Goal: Task Accomplishment & Management: Complete application form

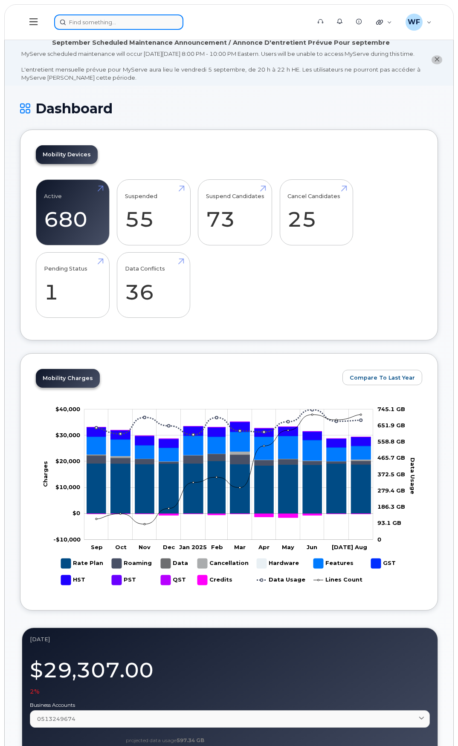
click at [123, 26] on input at bounding box center [118, 21] width 129 height 15
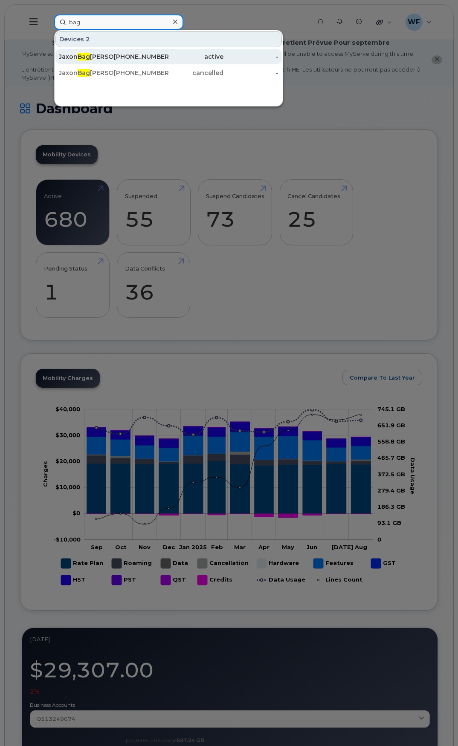
type input "bag"
click at [88, 59] on span "Bag" at bounding box center [84, 57] width 12 height 8
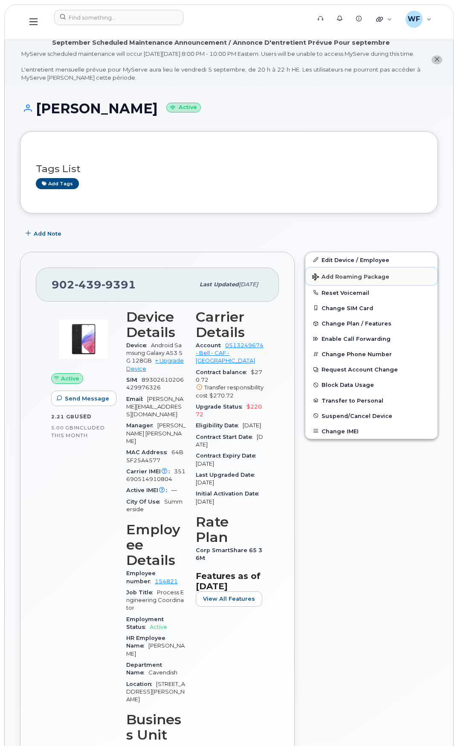
click at [359, 282] on span "Add Roaming Package" at bounding box center [350, 278] width 77 height 8
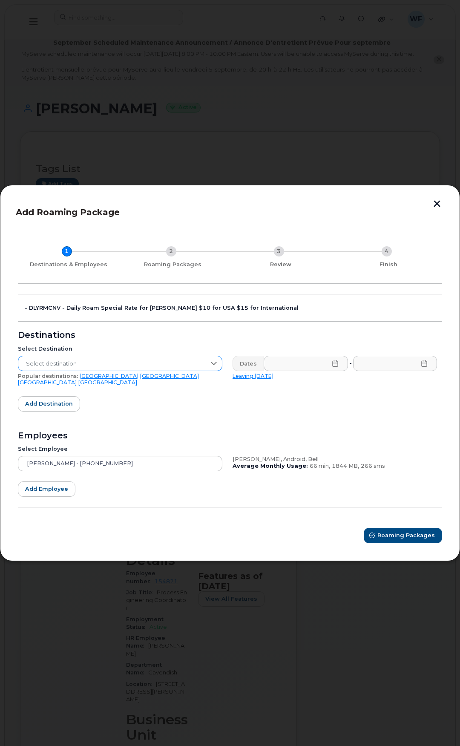
click at [213, 367] on icon at bounding box center [214, 363] width 7 height 7
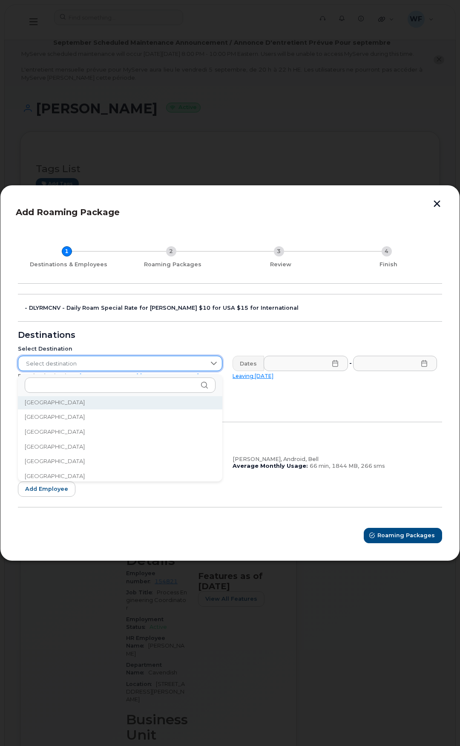
scroll to position [1271, 0]
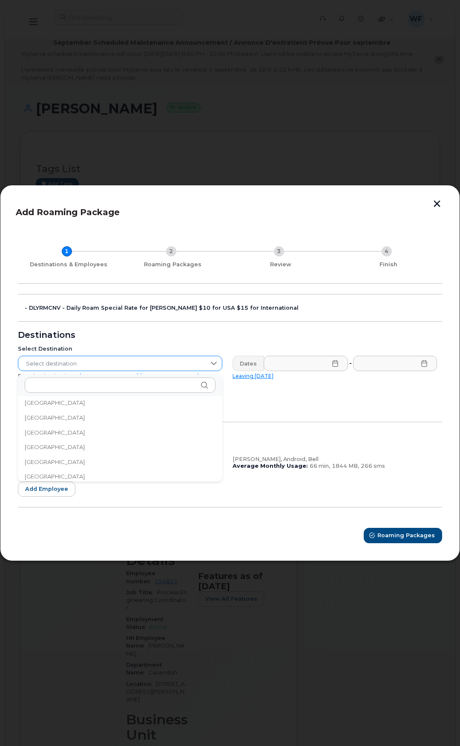
click at [209, 365] on div at bounding box center [214, 363] width 16 height 14
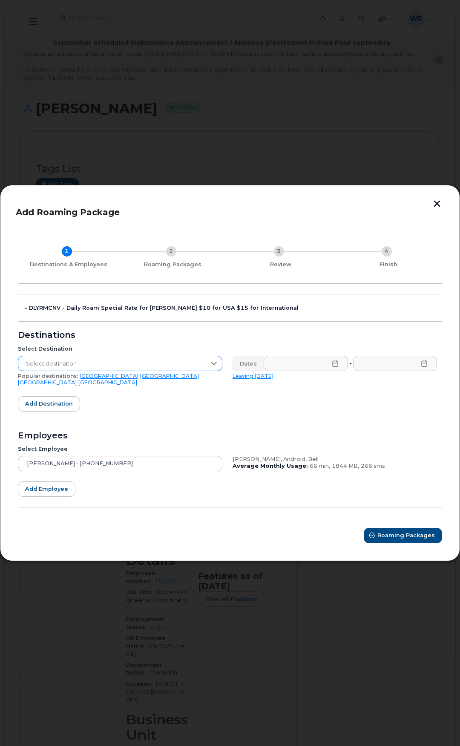
click at [212, 367] on icon at bounding box center [214, 363] width 7 height 7
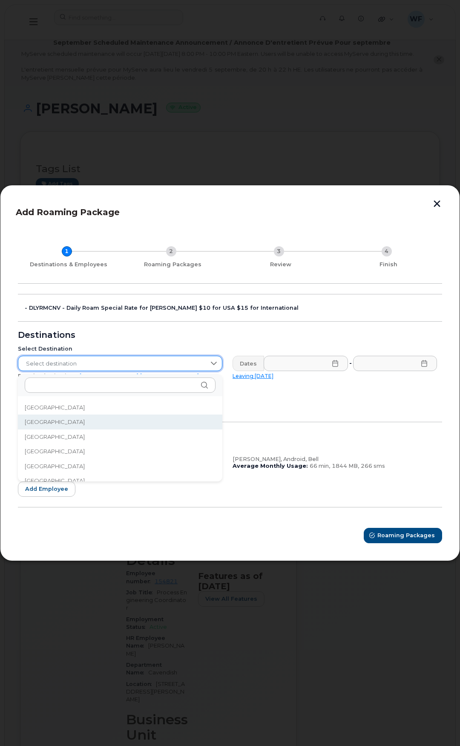
scroll to position [1961, 0]
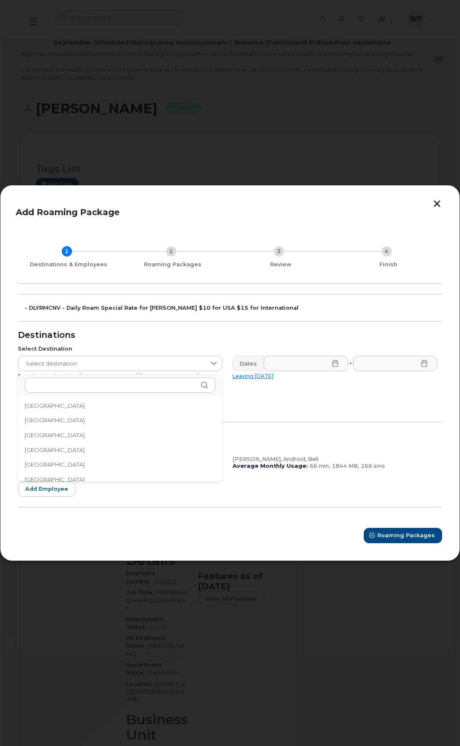
click at [51, 433] on span "Netherlands" at bounding box center [55, 435] width 60 height 8
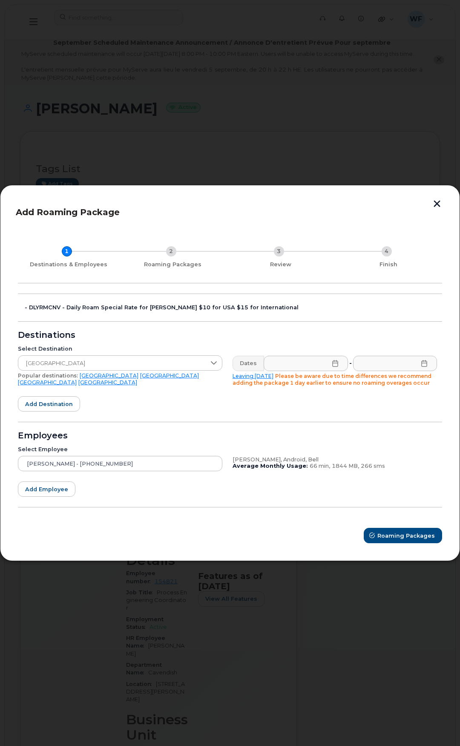
click at [334, 362] on icon at bounding box center [335, 363] width 7 height 7
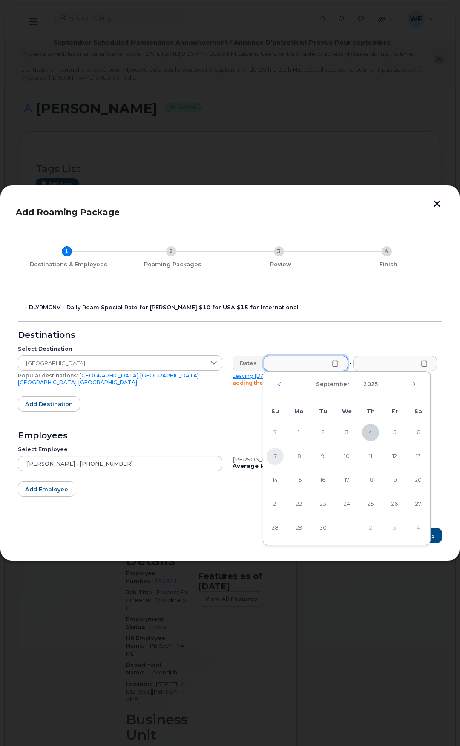
click at [279, 451] on span "7" at bounding box center [275, 456] width 17 height 17
type input "09/07/2025"
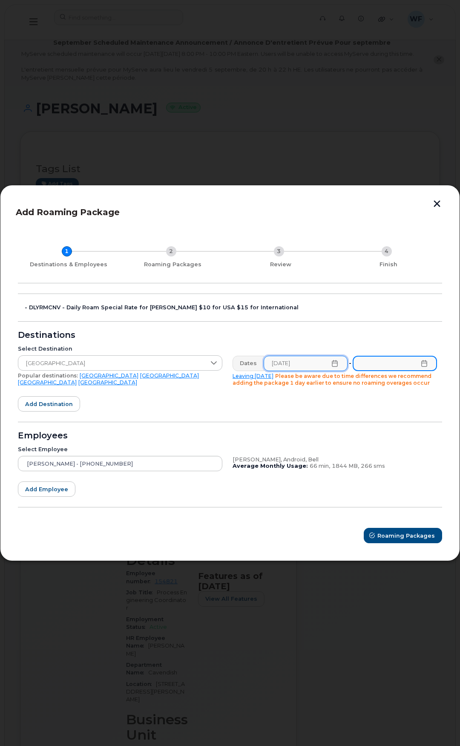
click at [429, 364] on input "text" at bounding box center [395, 363] width 84 height 15
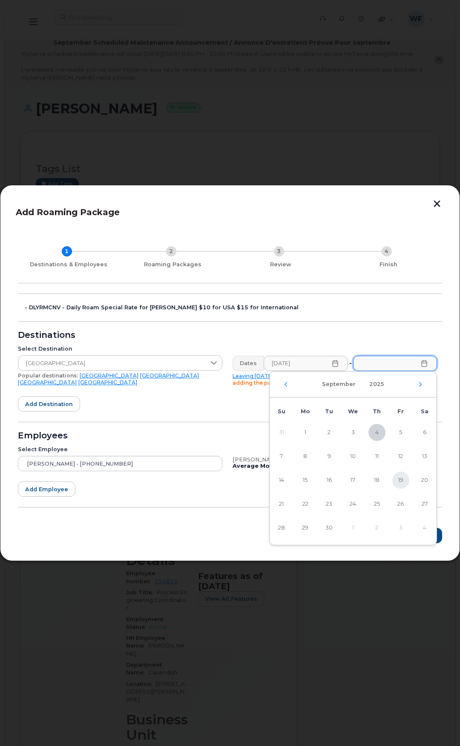
click at [400, 481] on span "19" at bounding box center [401, 480] width 17 height 17
type input "09/19/2025"
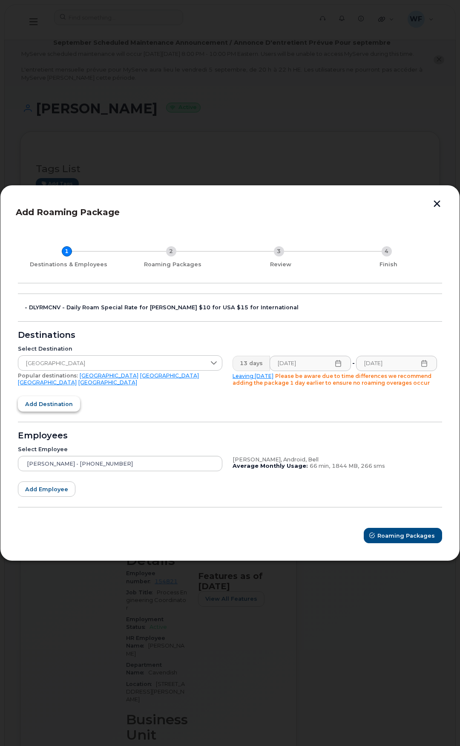
click at [55, 402] on span "Add destination" at bounding box center [49, 404] width 48 height 8
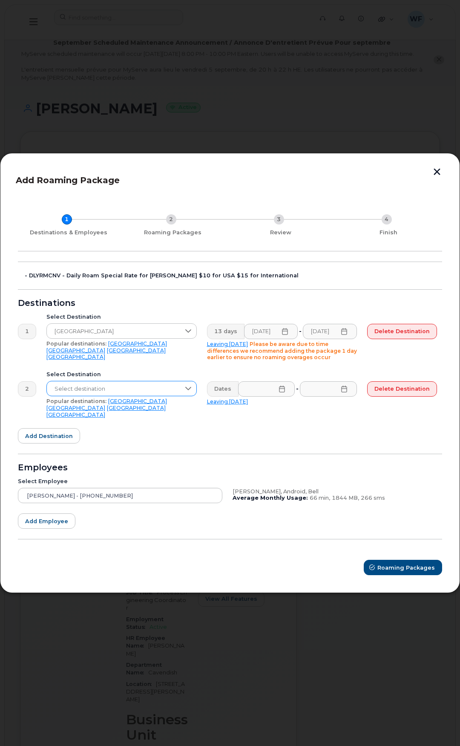
click at [190, 392] on icon at bounding box center [188, 388] width 7 height 7
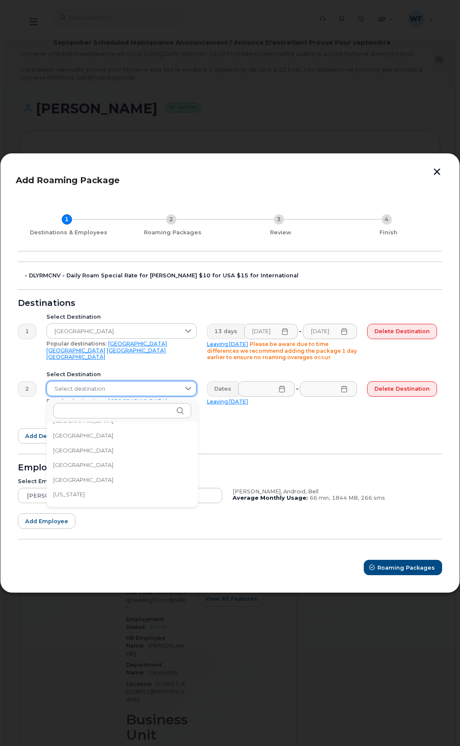
scroll to position [1066, 0]
click at [77, 455] on span "Germany" at bounding box center [83, 458] width 60 height 8
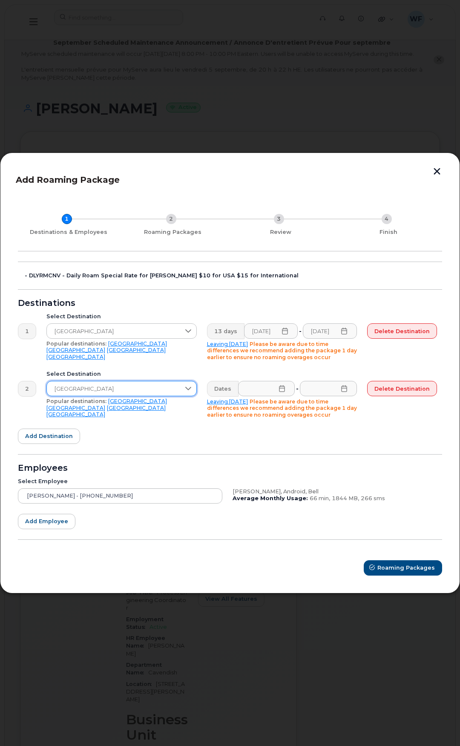
click at [280, 390] on icon at bounding box center [282, 388] width 7 height 7
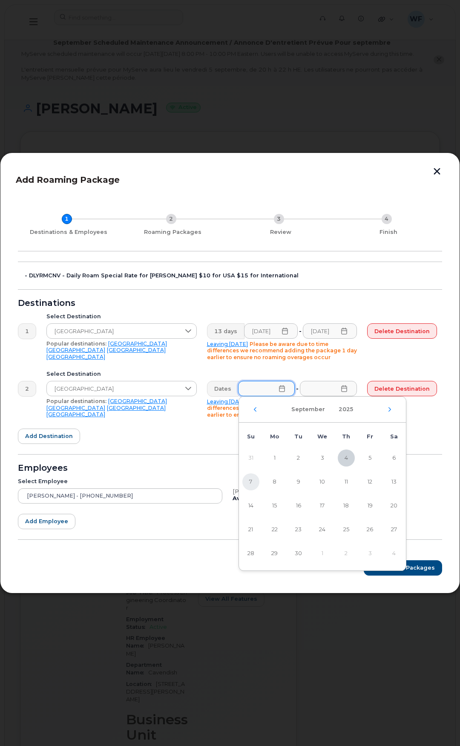
click at [251, 482] on span "7" at bounding box center [251, 482] width 17 height 17
type input "09/07/2025"
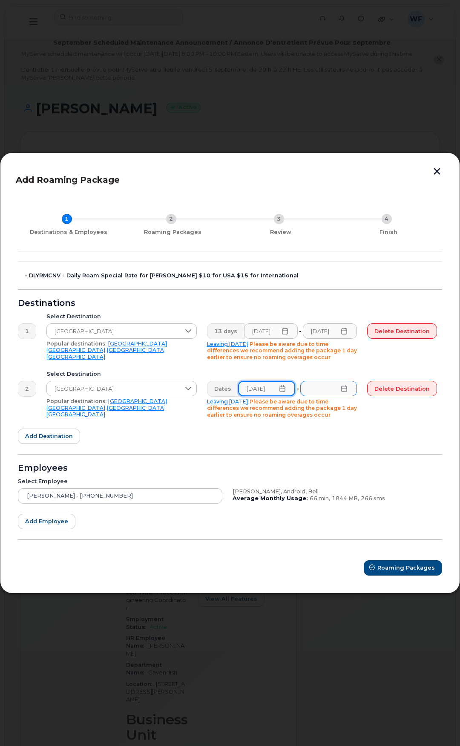
scroll to position [0, 3]
click at [344, 392] on icon at bounding box center [344, 388] width 7 height 7
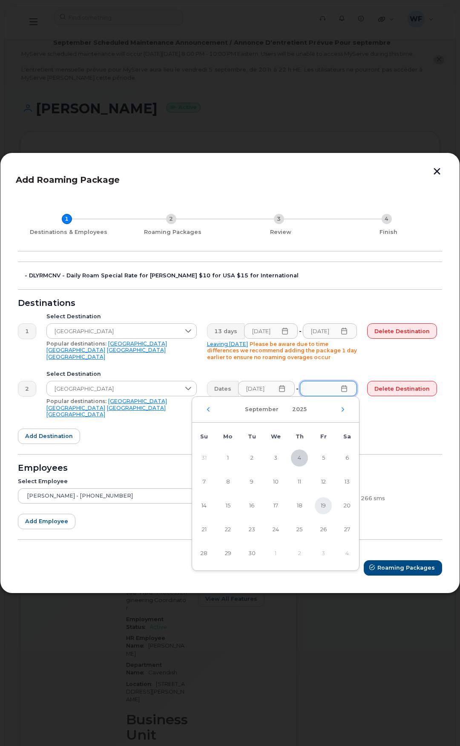
click at [323, 507] on span "19" at bounding box center [323, 505] width 17 height 17
type input "09/19/2025"
click at [326, 506] on span "19" at bounding box center [323, 505] width 17 height 17
click at [61, 437] on span "Add destination" at bounding box center [49, 436] width 48 height 8
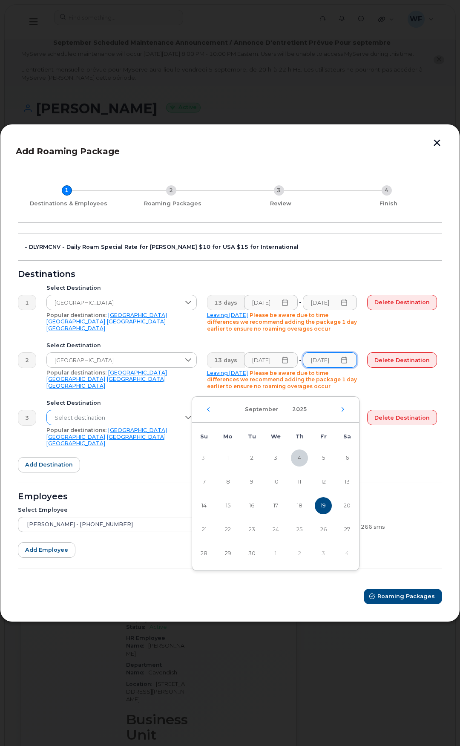
click at [161, 426] on span "Select destination" at bounding box center [113, 417] width 133 height 15
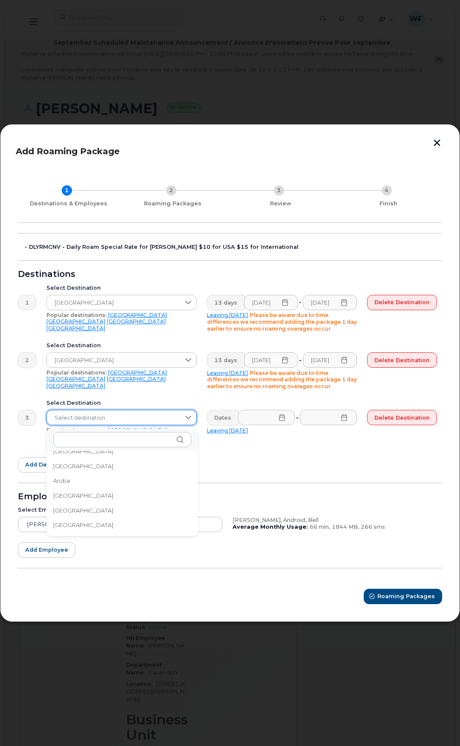
scroll to position [171, 0]
click at [67, 468] on span "Austria" at bounding box center [83, 468] width 60 height 8
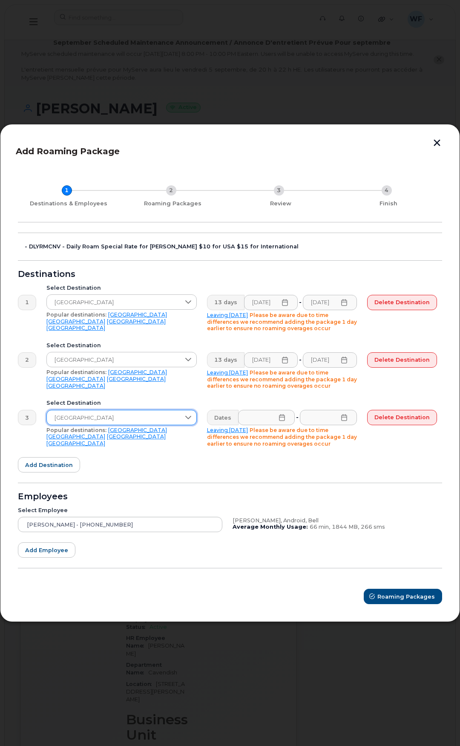
click at [285, 417] on icon at bounding box center [282, 417] width 7 height 7
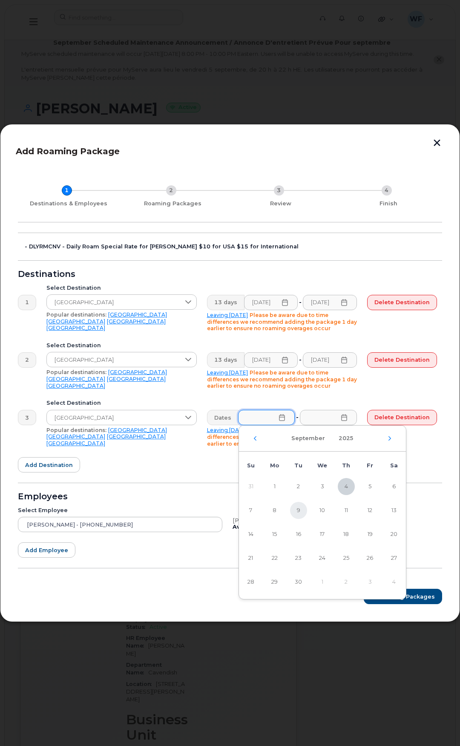
click at [295, 509] on span "9" at bounding box center [298, 510] width 17 height 17
type input "09/09/2025"
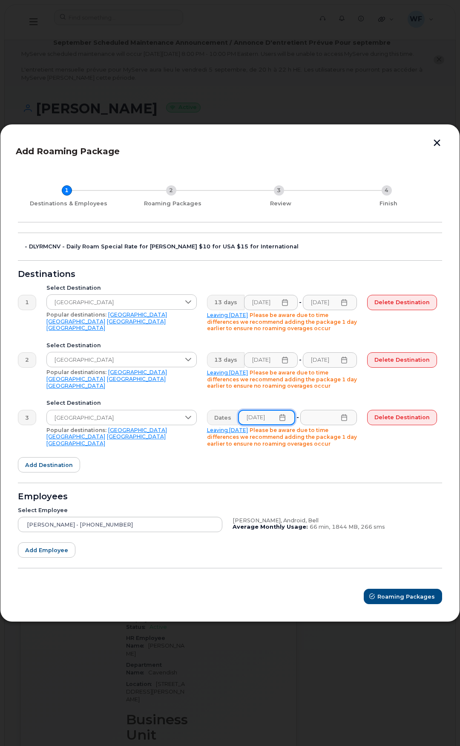
scroll to position [0, 3]
click at [346, 420] on icon at bounding box center [344, 417] width 7 height 7
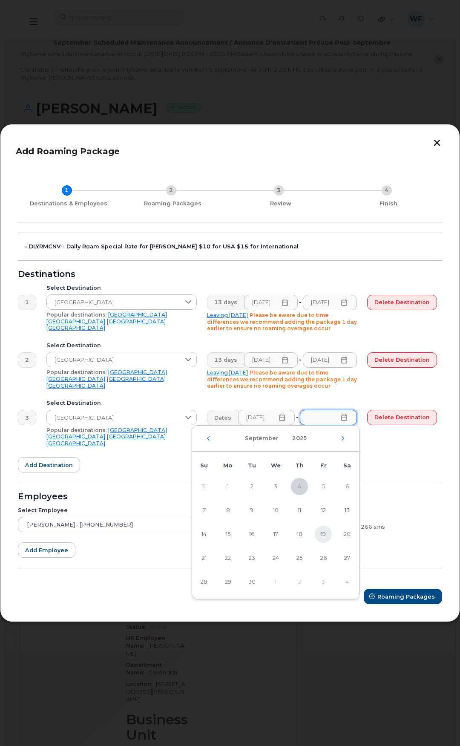
click at [324, 533] on span "19" at bounding box center [323, 534] width 17 height 17
type input "09/19/2025"
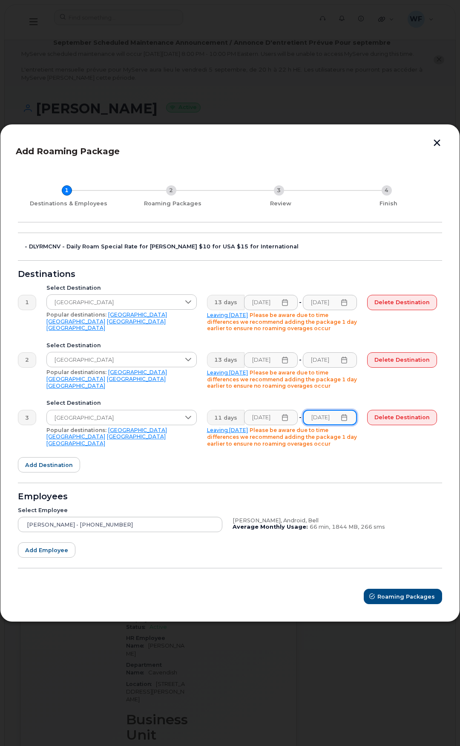
scroll to position [0, 5]
click at [64, 464] on span "Add destination" at bounding box center [49, 465] width 48 height 8
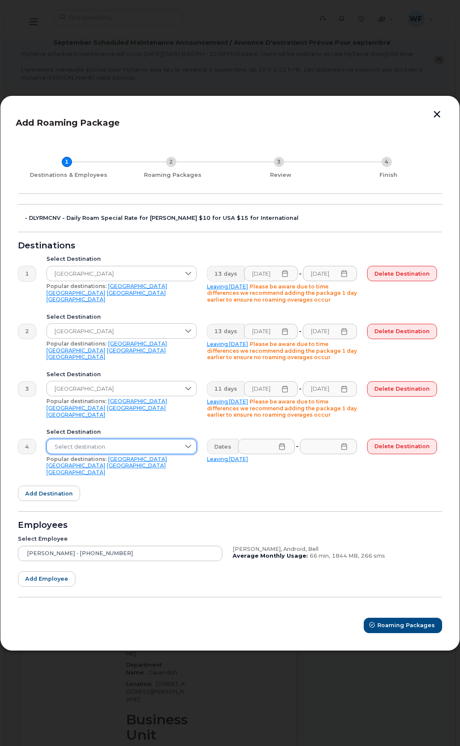
click at [119, 453] on span "Select destination" at bounding box center [113, 446] width 133 height 15
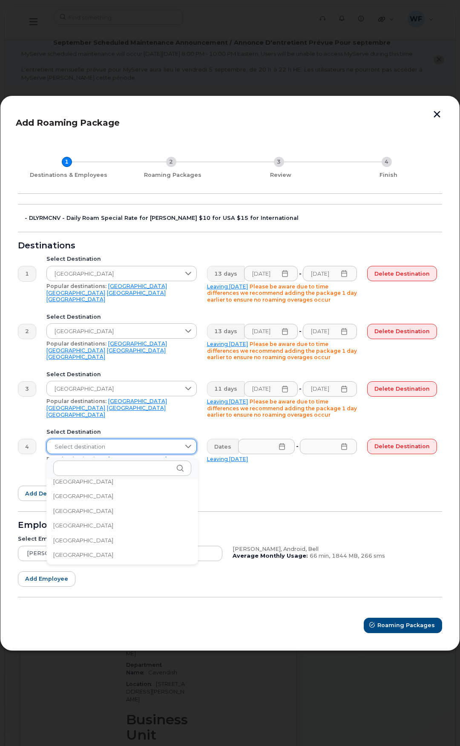
scroll to position [213, 0]
click at [74, 554] on span "Belgium" at bounding box center [83, 557] width 60 height 8
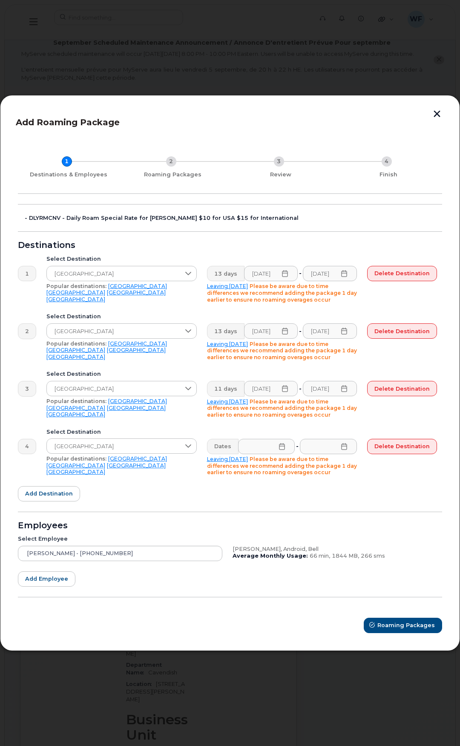
click at [285, 446] on icon at bounding box center [283, 446] width 6 height 7
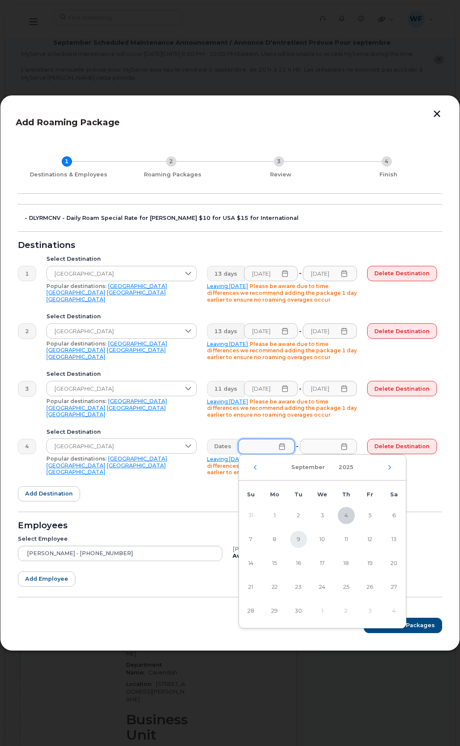
click at [297, 538] on span "9" at bounding box center [298, 539] width 17 height 17
type input "09/09/2025"
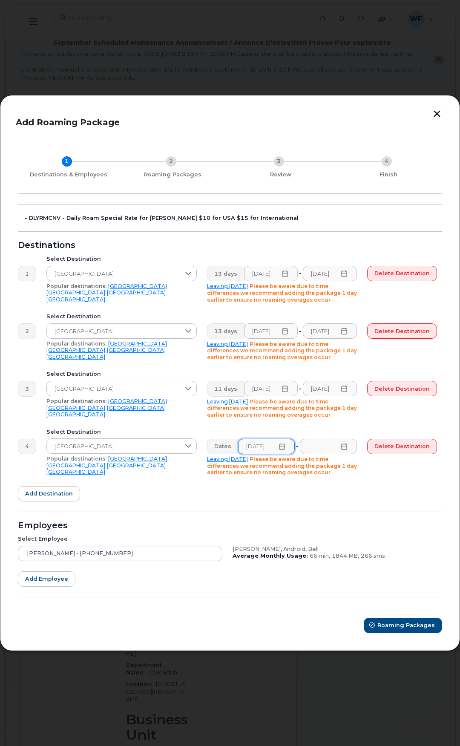
scroll to position [0, 0]
click at [347, 449] on icon at bounding box center [344, 446] width 7 height 7
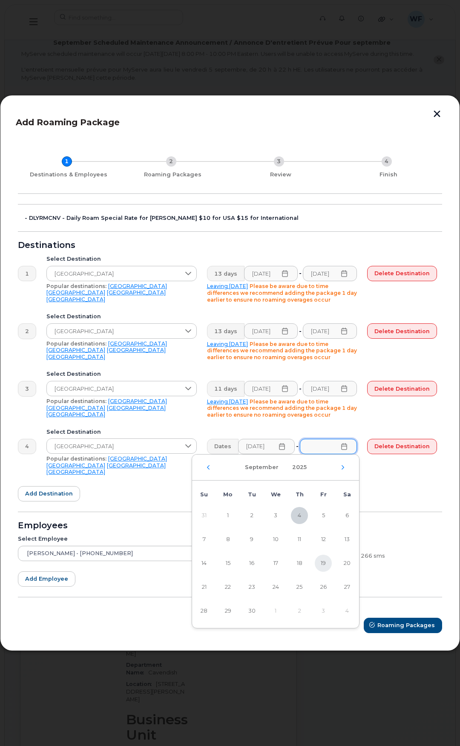
click at [322, 561] on span "19" at bounding box center [323, 563] width 17 height 17
type input "09/19/2025"
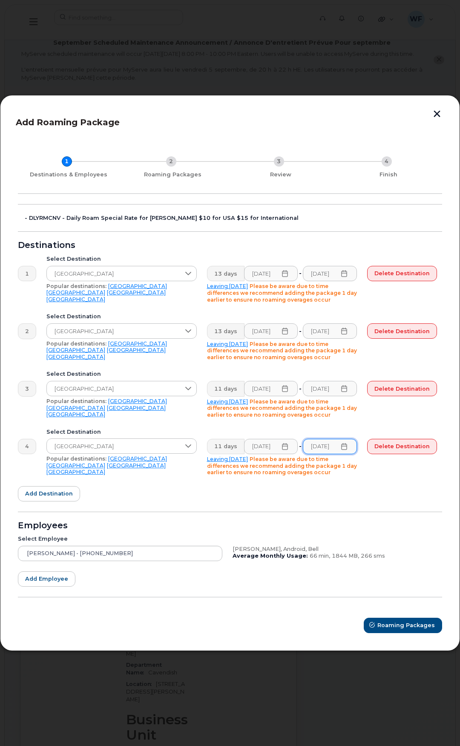
click at [289, 391] on icon at bounding box center [285, 388] width 7 height 7
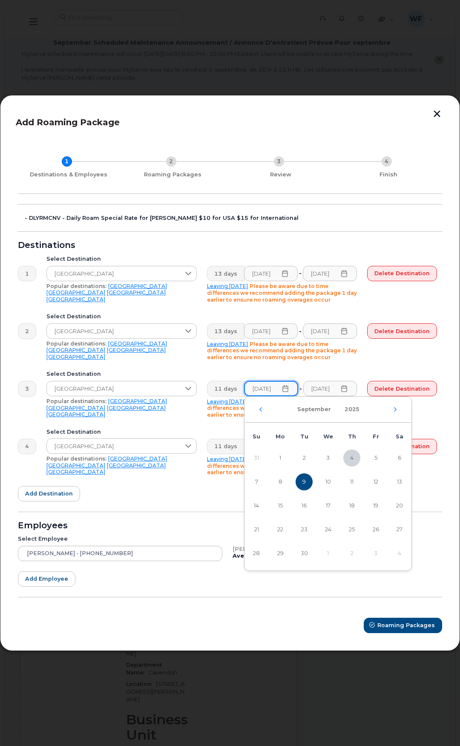
scroll to position [0, 6]
click at [254, 480] on span "7" at bounding box center [256, 482] width 17 height 17
type input "09/07/2025"
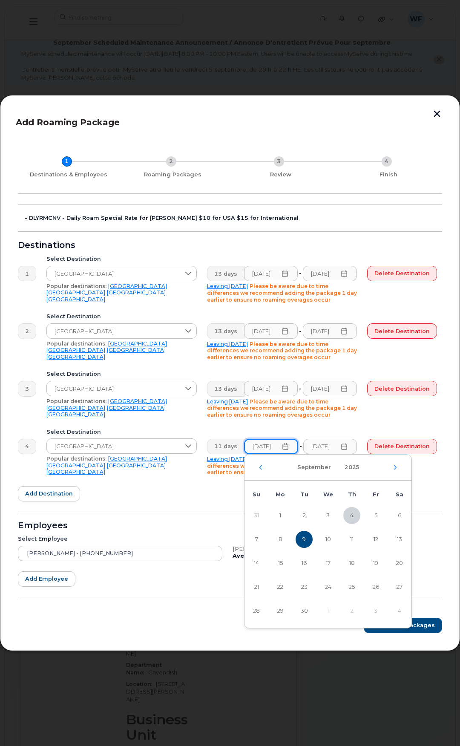
click at [263, 448] on input "09/09/2025" at bounding box center [271, 446] width 54 height 15
click at [257, 537] on span "7" at bounding box center [256, 539] width 17 height 17
type input "09/07/2025"
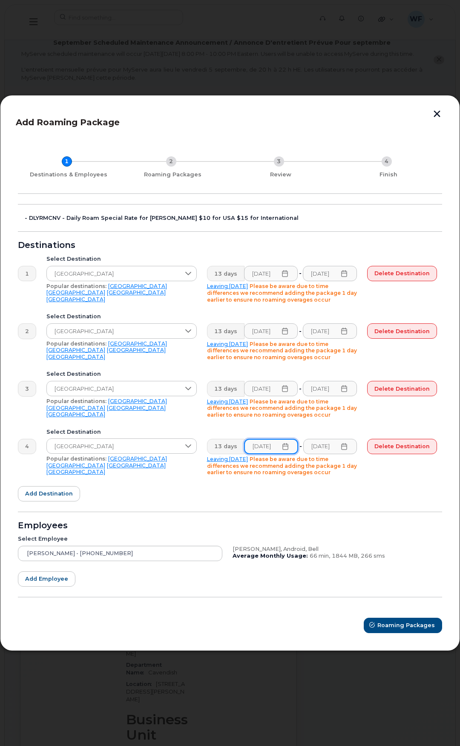
scroll to position [0, 6]
click at [261, 486] on form "- DLYRMCNV - Daily Roam Special Rate for JD Irving $10 for USA $15 for Internat…" at bounding box center [230, 418] width 425 height 429
click at [396, 622] on span "Roaming Packages" at bounding box center [407, 626] width 58 height 8
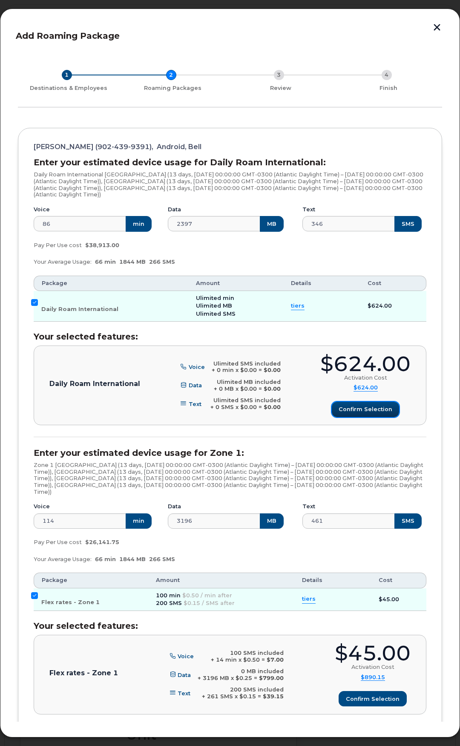
click at [353, 408] on span "Confirm selection" at bounding box center [366, 409] width 54 height 8
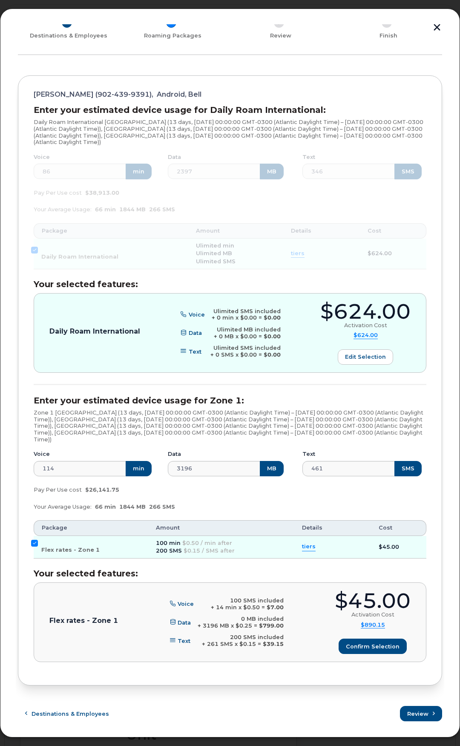
scroll to position [54, 0]
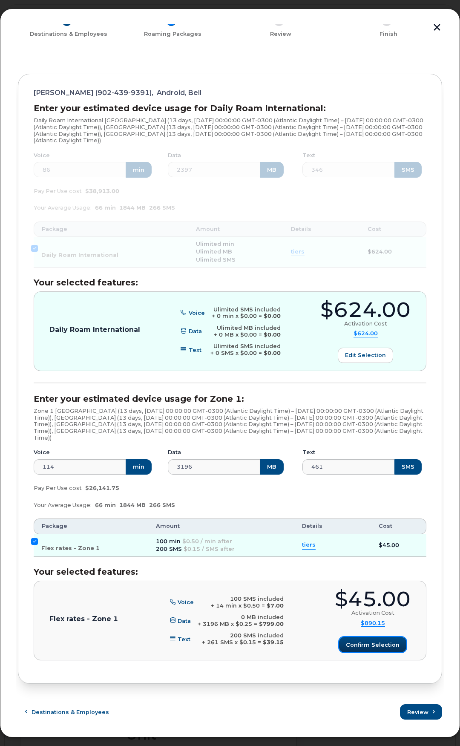
click at [366, 647] on span "Confirm selection" at bounding box center [373, 645] width 54 height 8
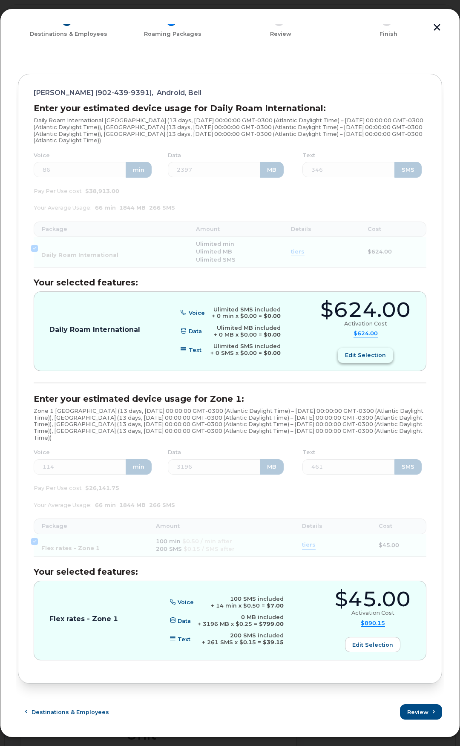
click at [369, 355] on span "Edit selection" at bounding box center [365, 355] width 41 height 8
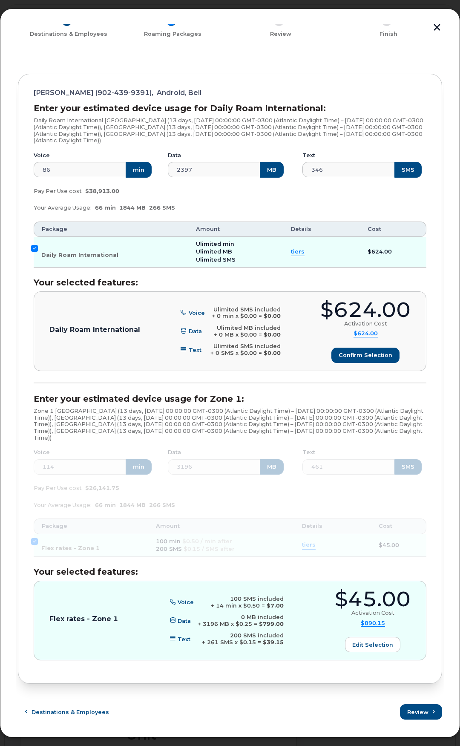
click at [293, 252] on span "tiers" at bounding box center [298, 252] width 14 height 8
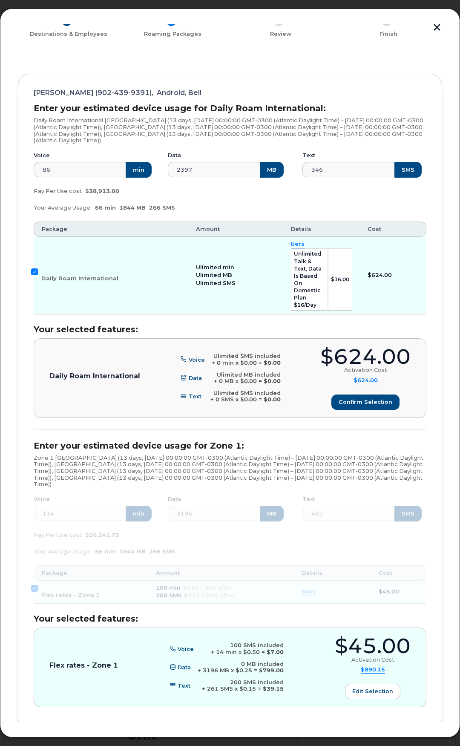
click at [257, 265] on div "Ulimited min" at bounding box center [236, 268] width 80 height 8
click at [260, 247] on td "Ulimited min Ulimited MB Ulimited SMS" at bounding box center [235, 275] width 95 height 77
click at [413, 250] on td "$624.00" at bounding box center [393, 275] width 66 height 77
click at [409, 299] on td "$624.00" at bounding box center [393, 275] width 66 height 77
click at [367, 398] on span "Confirm selection" at bounding box center [366, 402] width 54 height 8
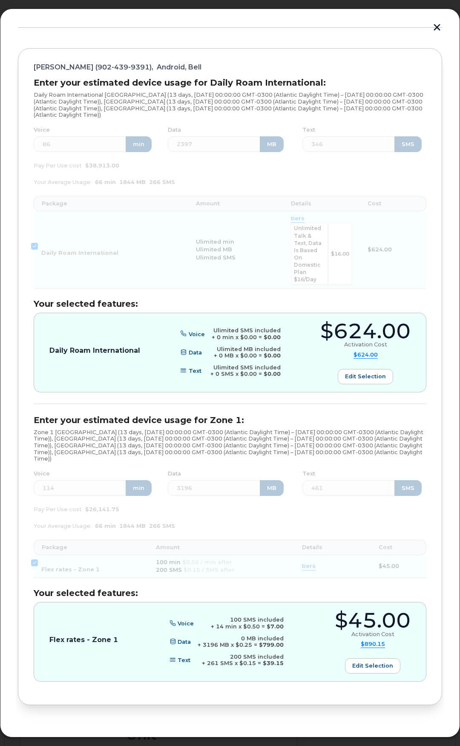
scroll to position [94, 0]
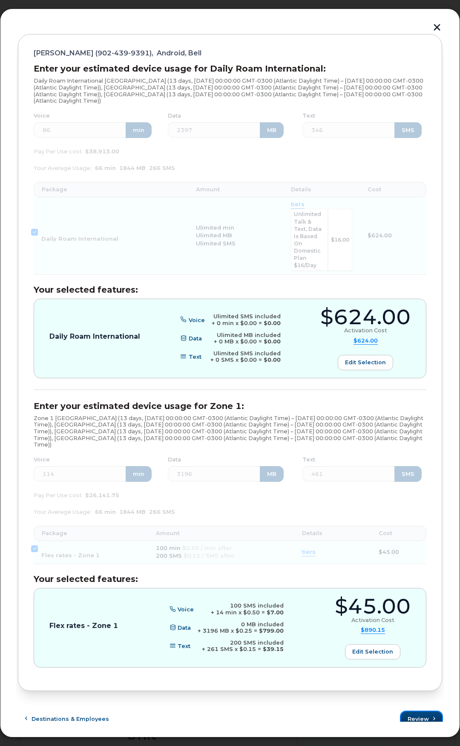
click at [421, 715] on span "Review" at bounding box center [418, 719] width 21 height 8
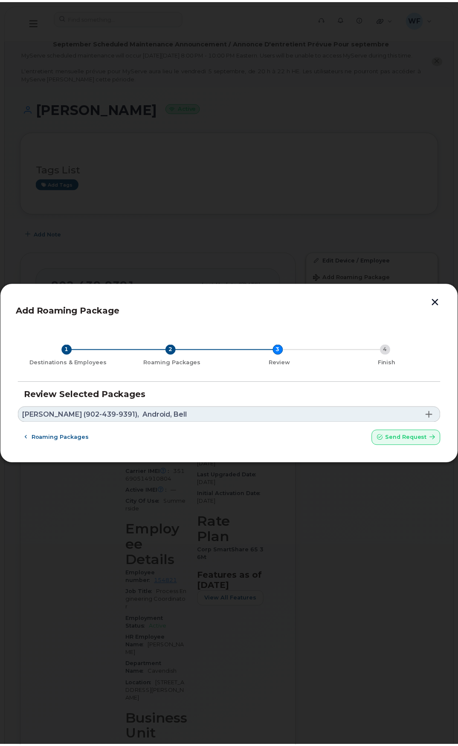
scroll to position [0, 0]
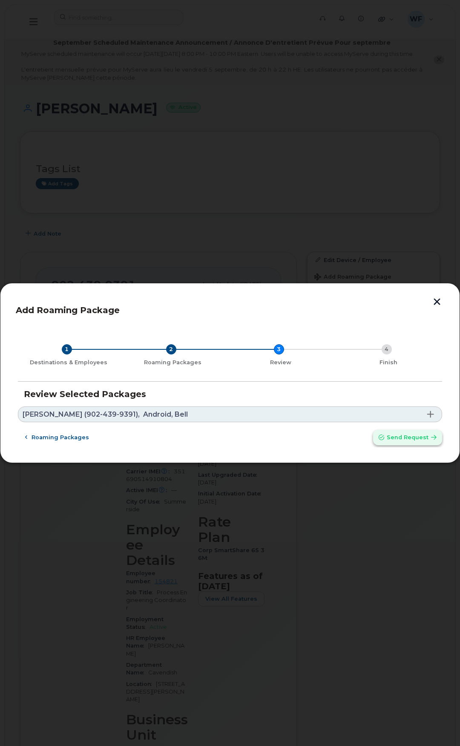
click at [409, 439] on span "Send request" at bounding box center [408, 438] width 42 height 8
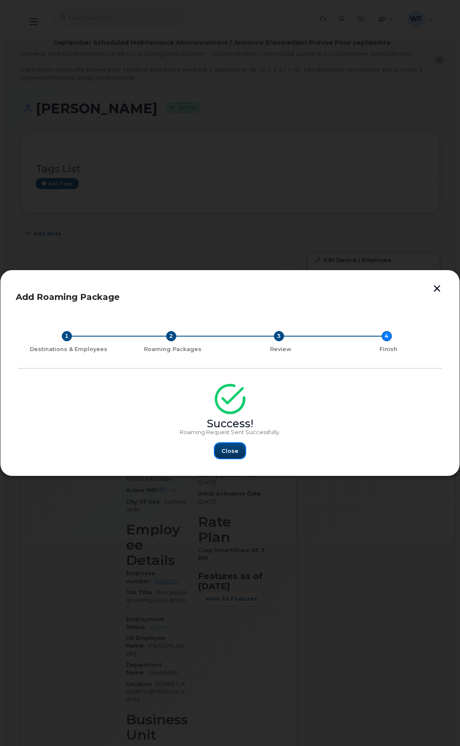
click at [232, 454] on span "Close" at bounding box center [230, 451] width 17 height 8
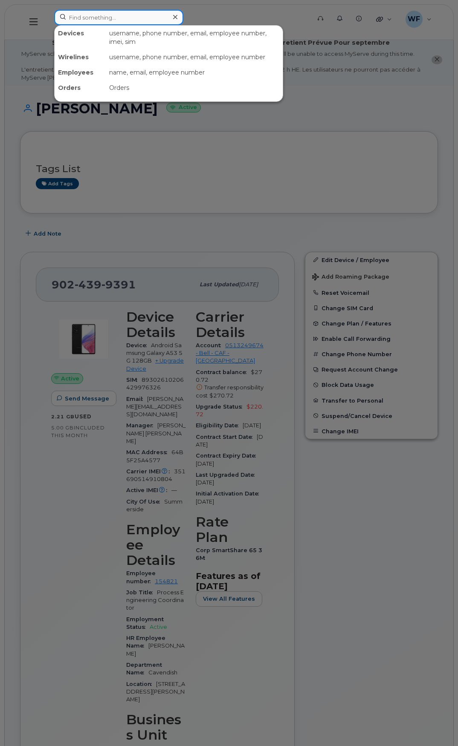
click at [92, 17] on input at bounding box center [118, 17] width 129 height 15
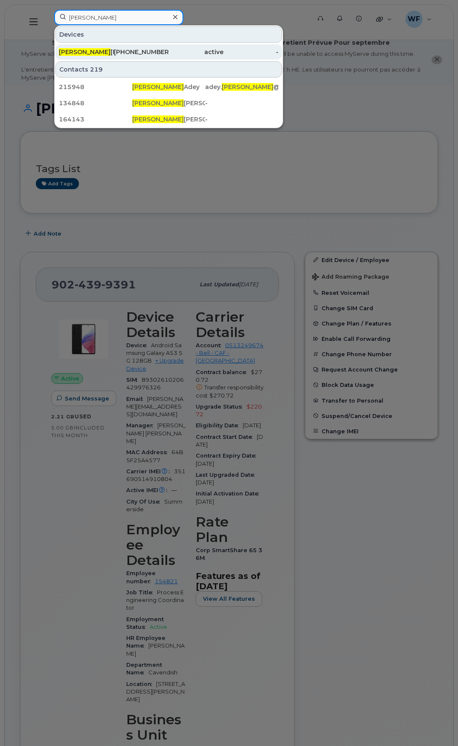
type input "dylan"
click at [97, 49] on div "Dylan Macisaac" at bounding box center [86, 52] width 55 height 9
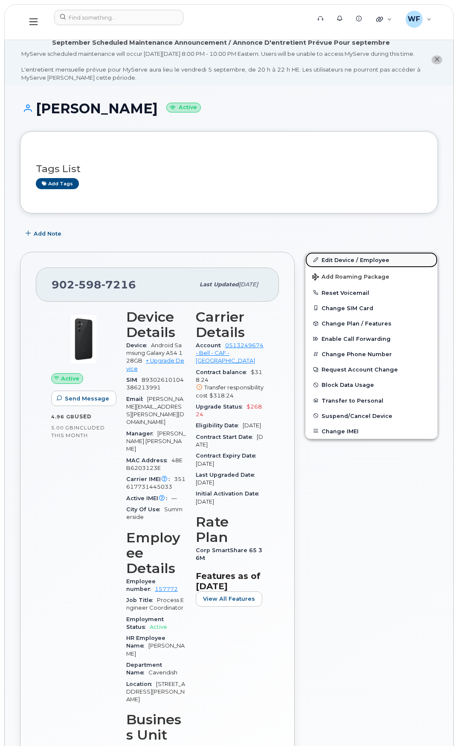
click at [370, 268] on link "Edit Device / Employee" at bounding box center [371, 259] width 132 height 15
click at [350, 282] on span "Add Roaming Package" at bounding box center [350, 278] width 77 height 8
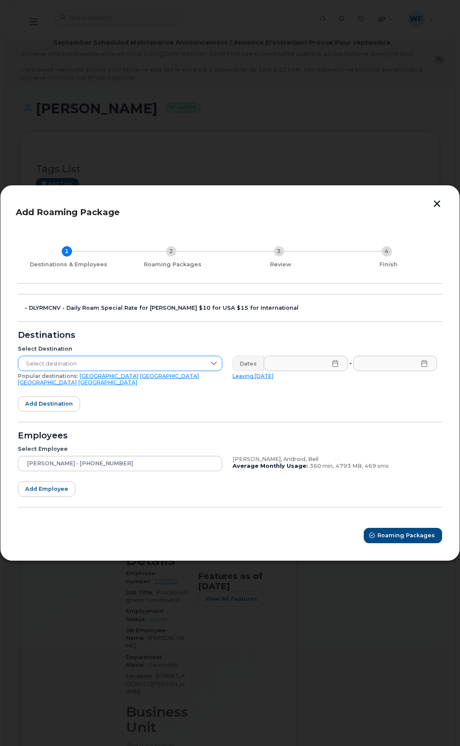
click at [215, 365] on icon at bounding box center [214, 363] width 6 height 3
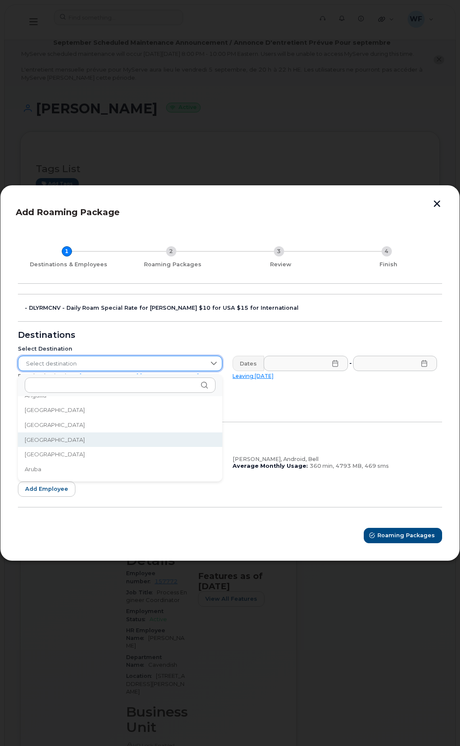
scroll to position [128, 0]
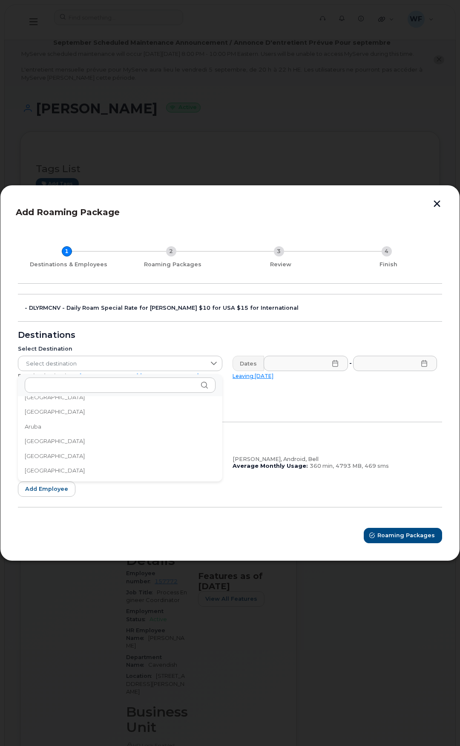
click at [45, 456] on li "Austria" at bounding box center [120, 456] width 205 height 15
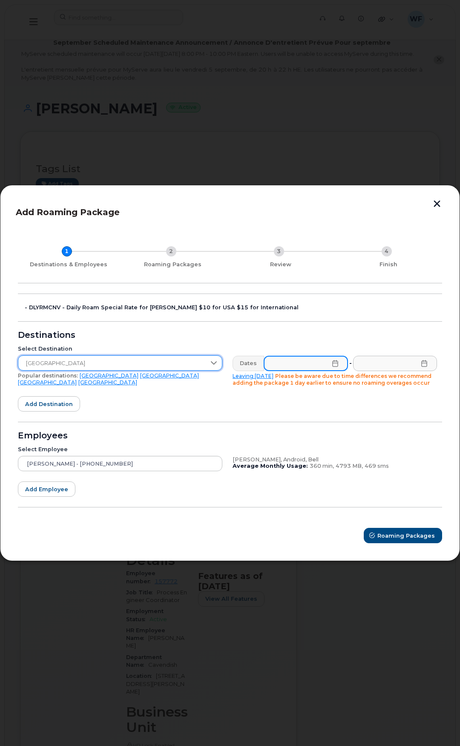
click at [340, 362] on input "text" at bounding box center [306, 363] width 84 height 15
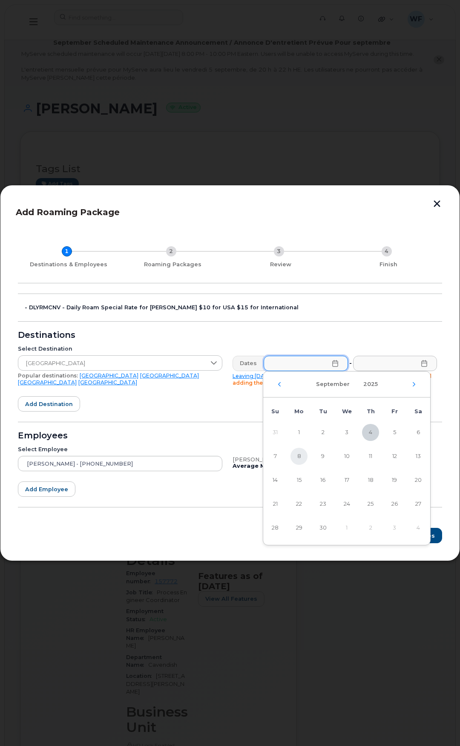
click at [298, 456] on span "8" at bounding box center [299, 456] width 17 height 17
type input "09/08/2025"
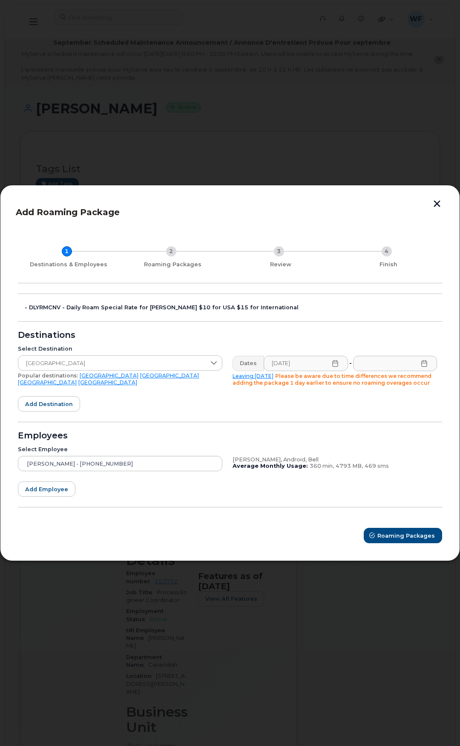
click at [423, 363] on icon at bounding box center [424, 363] width 7 height 7
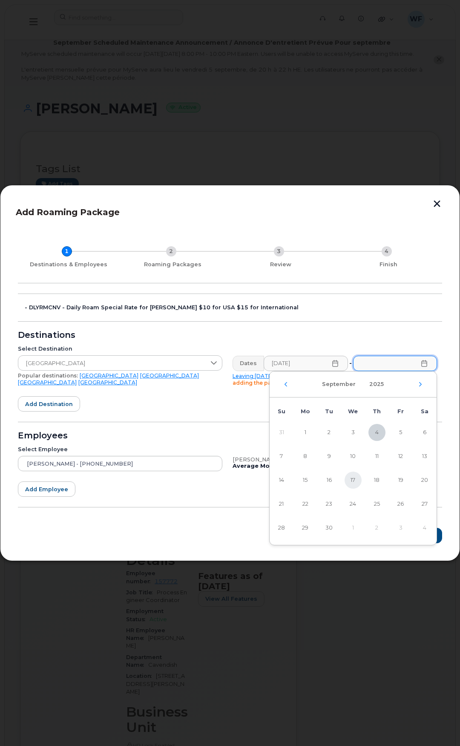
click at [355, 479] on span "17" at bounding box center [353, 480] width 17 height 17
type input "09/17/2025"
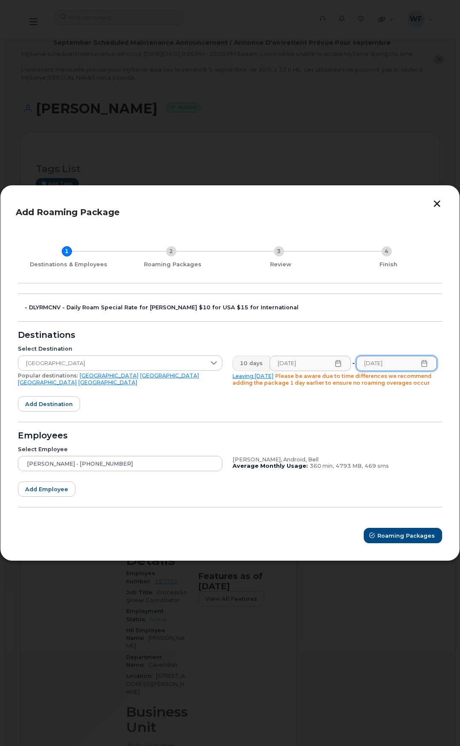
click at [286, 416] on form "- DLYRMCNV - Daily Roam Special Rate for JD Irving $10 for USA $15 for Internat…" at bounding box center [230, 419] width 425 height 250
click at [400, 535] on span "Roaming Packages" at bounding box center [407, 536] width 58 height 8
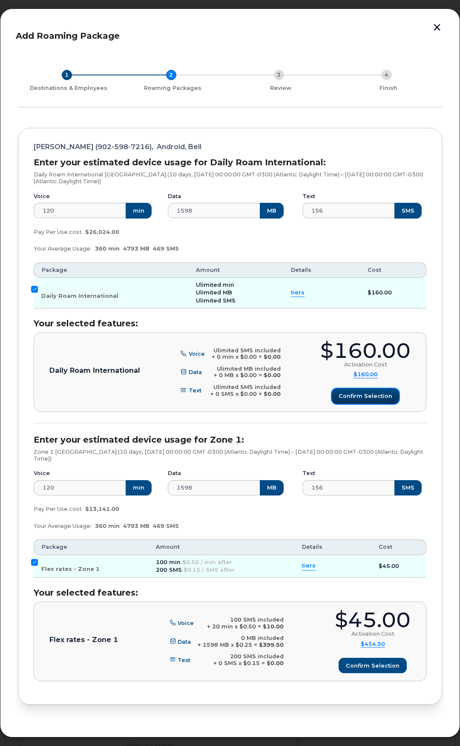
click at [366, 394] on span "Confirm selection" at bounding box center [366, 396] width 54 height 8
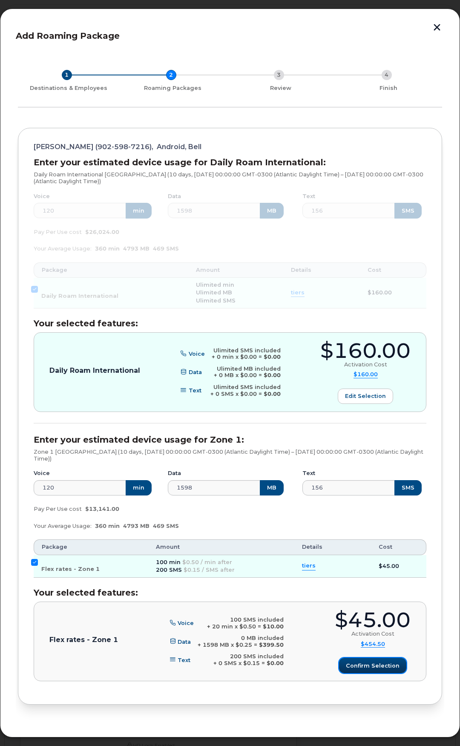
click at [383, 663] on span "Confirm selection" at bounding box center [373, 666] width 54 height 8
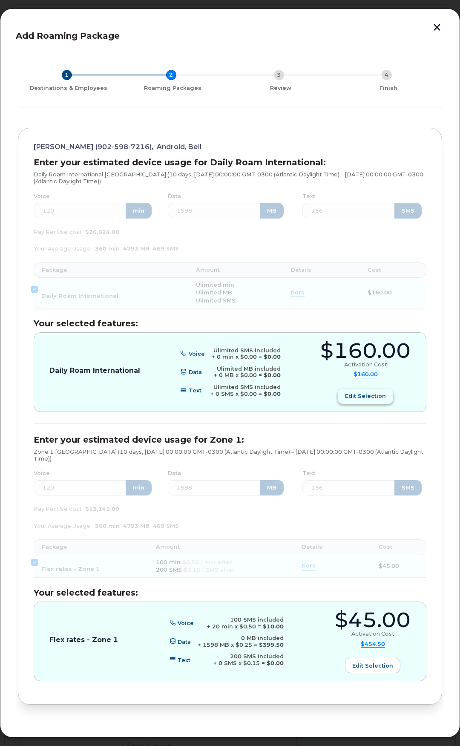
click at [363, 402] on button "Edit selection" at bounding box center [365, 396] width 55 height 15
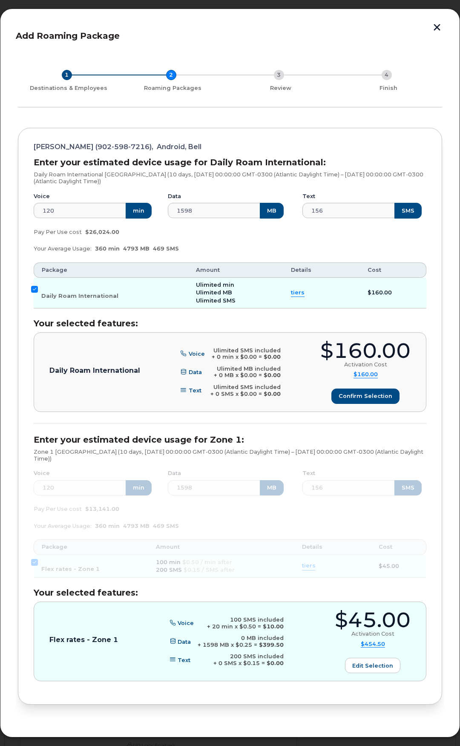
click at [292, 291] on span "tiers" at bounding box center [298, 293] width 14 height 8
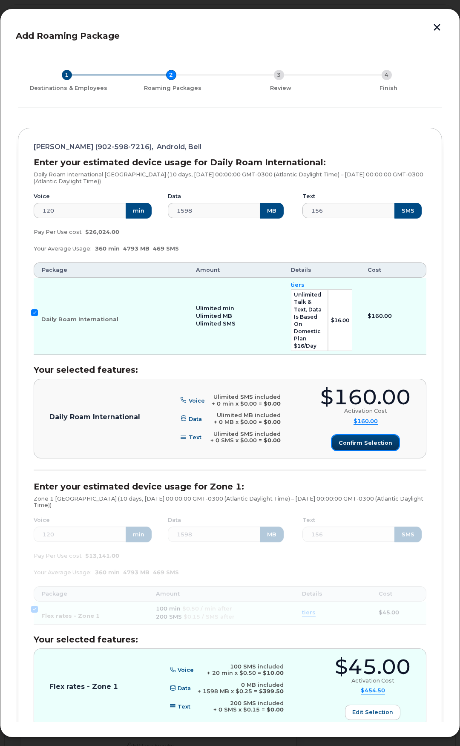
click at [361, 439] on span "Confirm selection" at bounding box center [366, 443] width 54 height 8
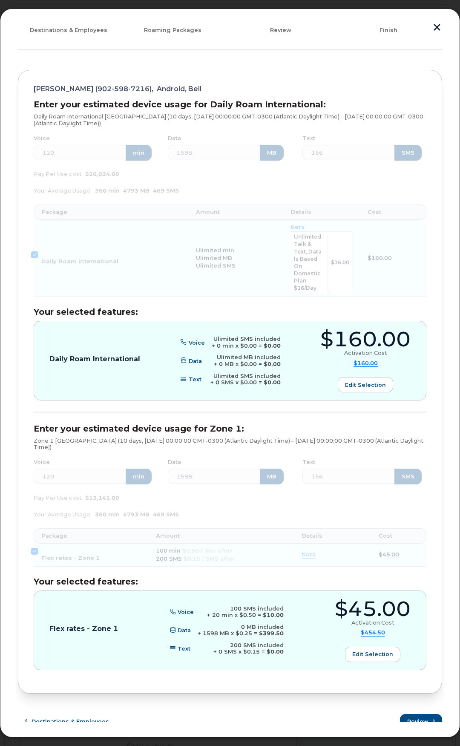
scroll to position [61, 0]
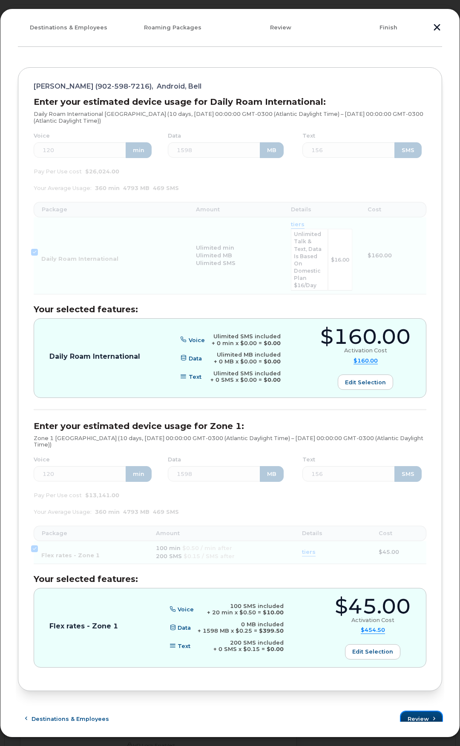
click at [410, 715] on span "Review" at bounding box center [418, 719] width 21 height 8
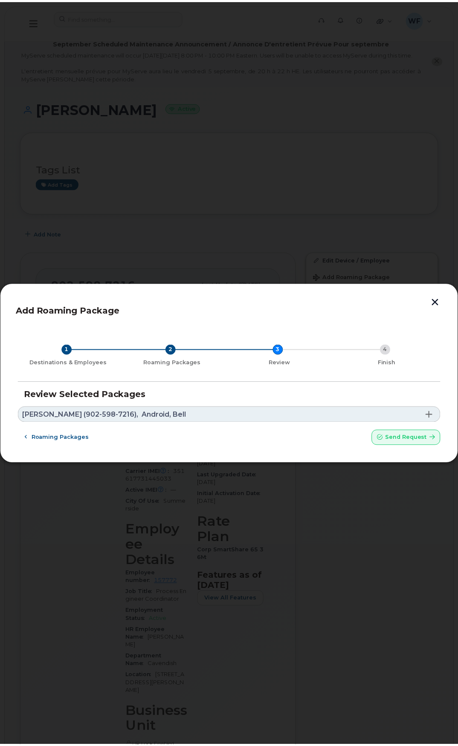
scroll to position [0, 0]
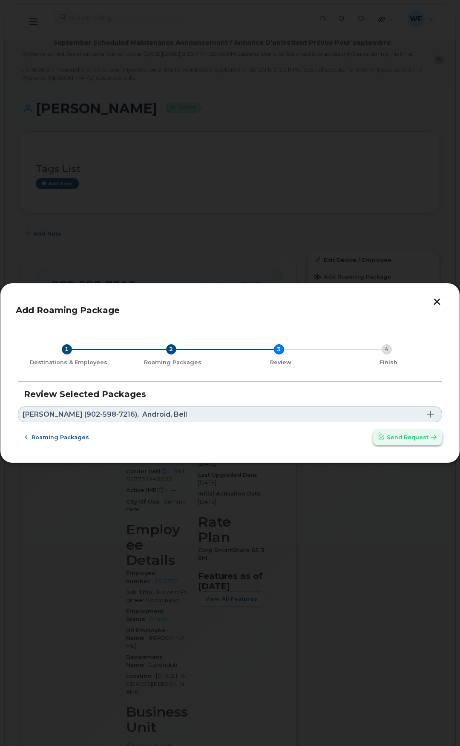
click at [405, 440] on span "Send request" at bounding box center [408, 438] width 42 height 8
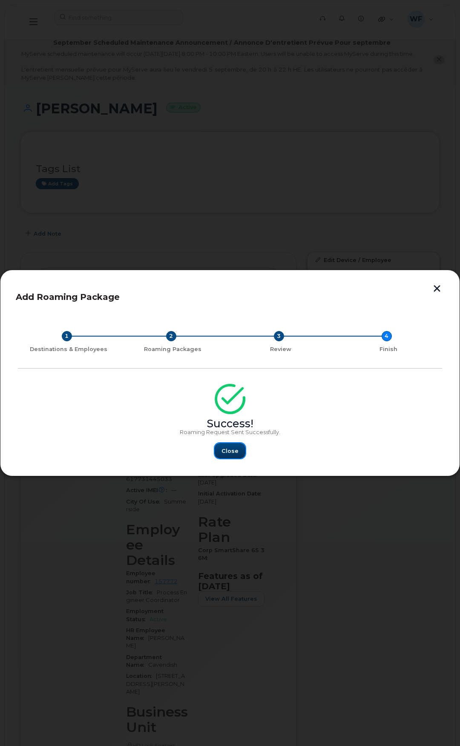
click at [228, 452] on span "Close" at bounding box center [230, 451] width 17 height 8
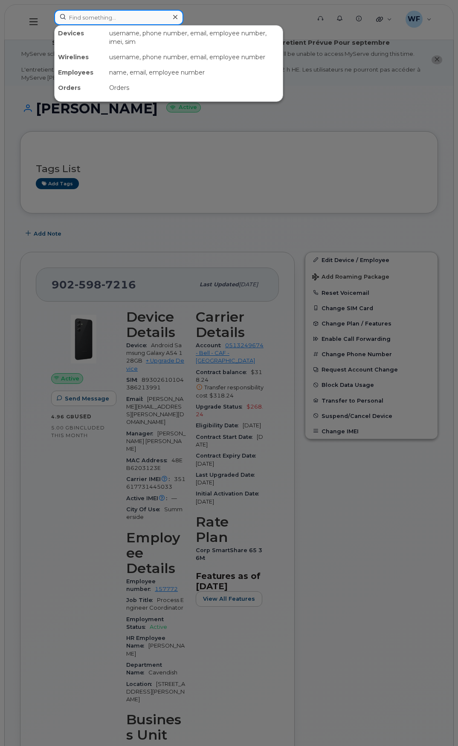
click at [90, 21] on input at bounding box center [118, 17] width 129 height 15
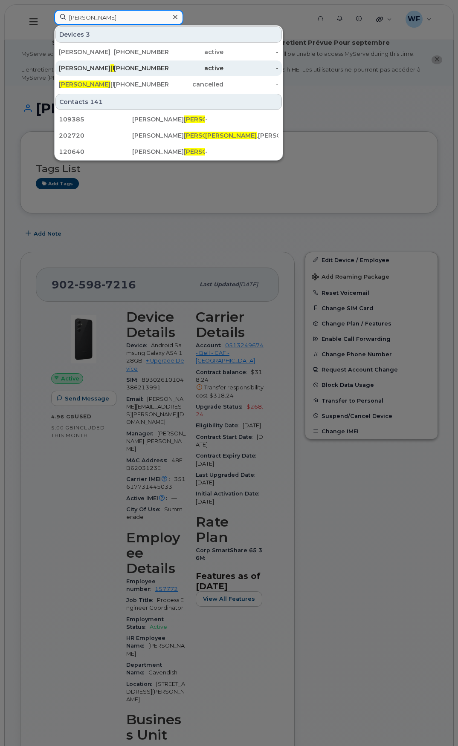
type input "barry"
click at [76, 69] on div "Robert Barry" at bounding box center [86, 68] width 55 height 9
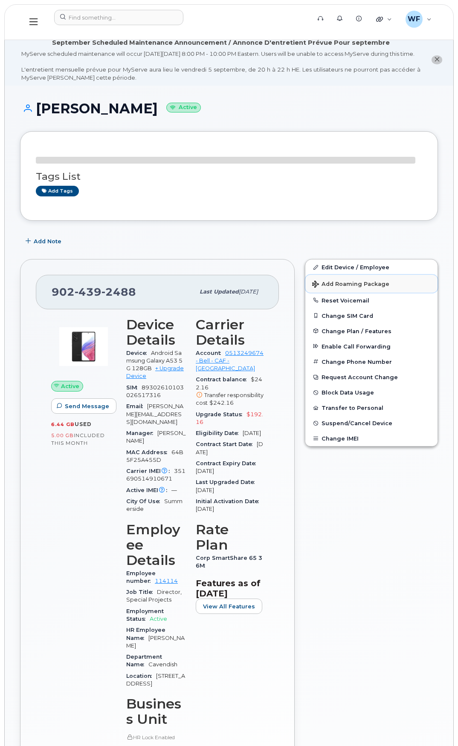
click at [349, 289] on span "Add Roaming Package" at bounding box center [350, 285] width 77 height 8
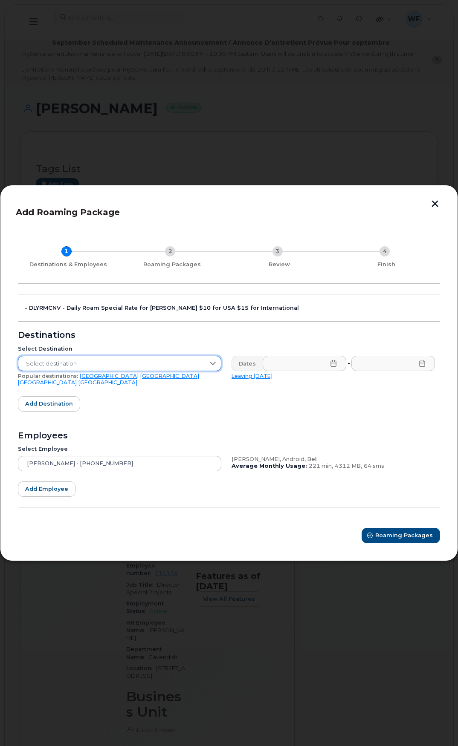
click at [83, 364] on span "Select destination" at bounding box center [111, 363] width 186 height 15
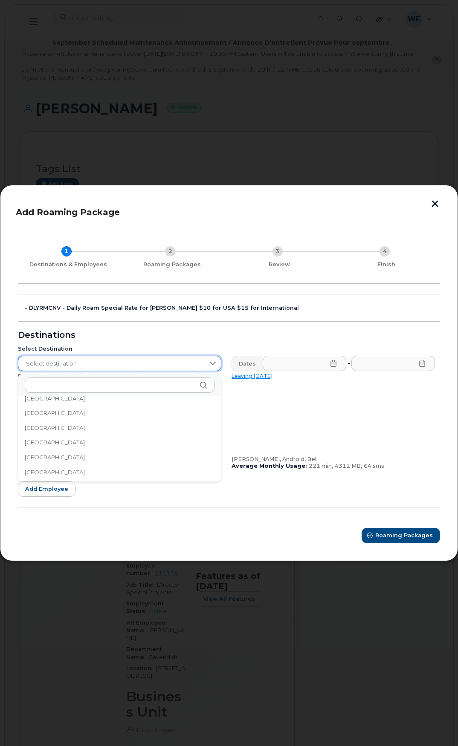
scroll to position [1232, 0]
click at [39, 471] on span "Iceland" at bounding box center [55, 472] width 60 height 8
